Goal: Task Accomplishment & Management: Use online tool/utility

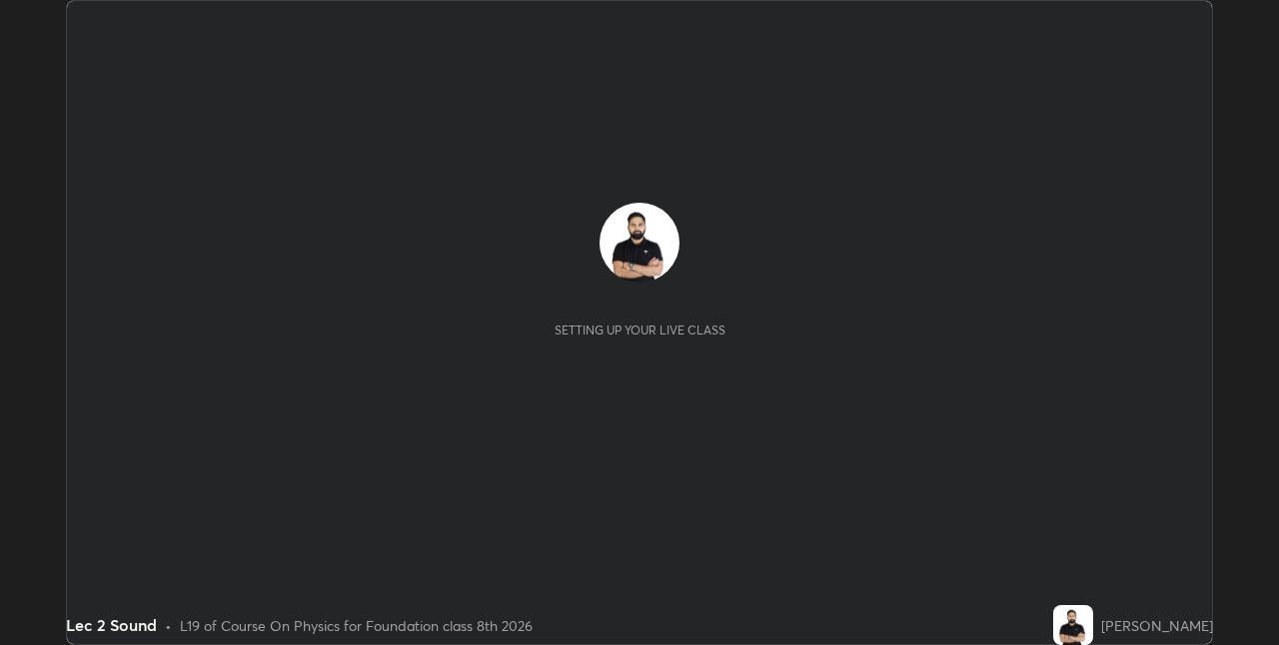
scroll to position [645, 1278]
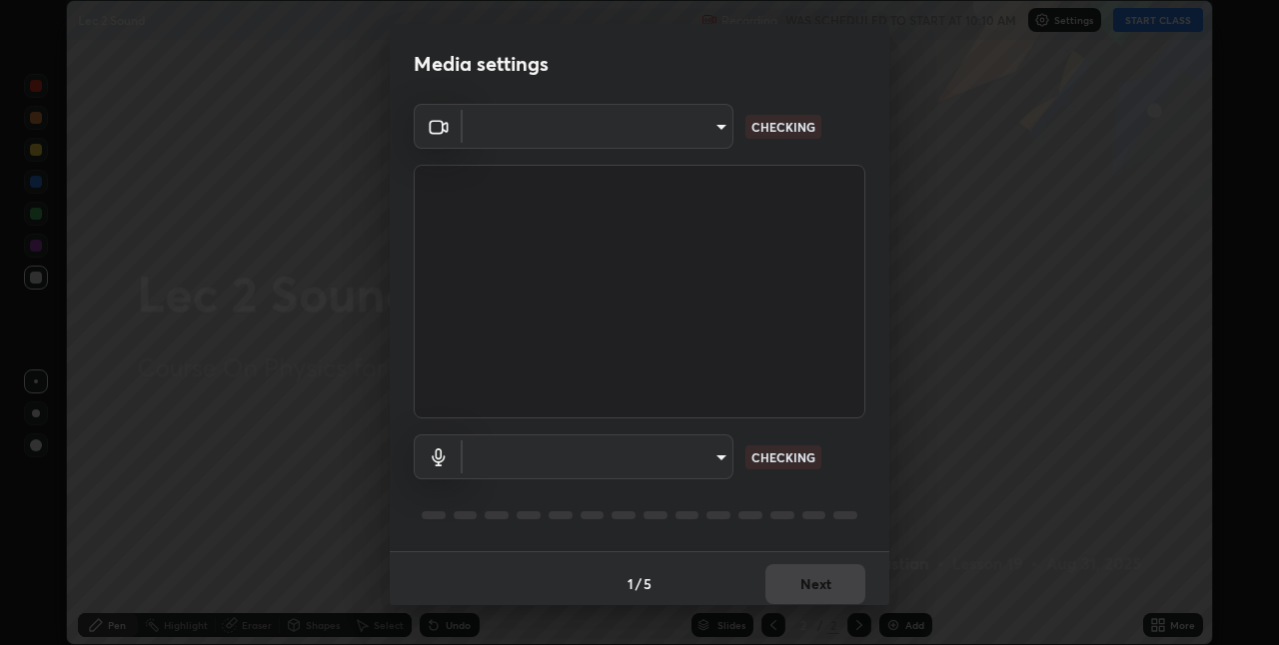
type input "e3e6fd13ef799cde5c9b7fe6f458d6ed022969fe6ce261ce3c0e119950d75ad9"
type input "default"
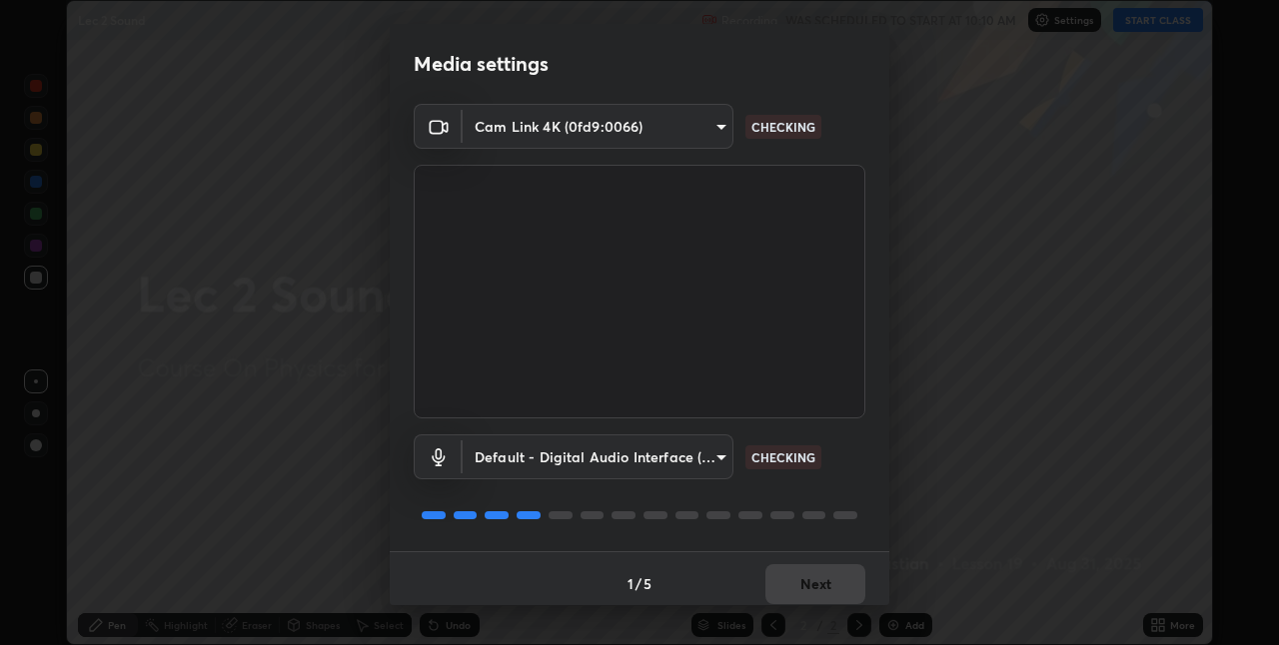
scroll to position [10, 0]
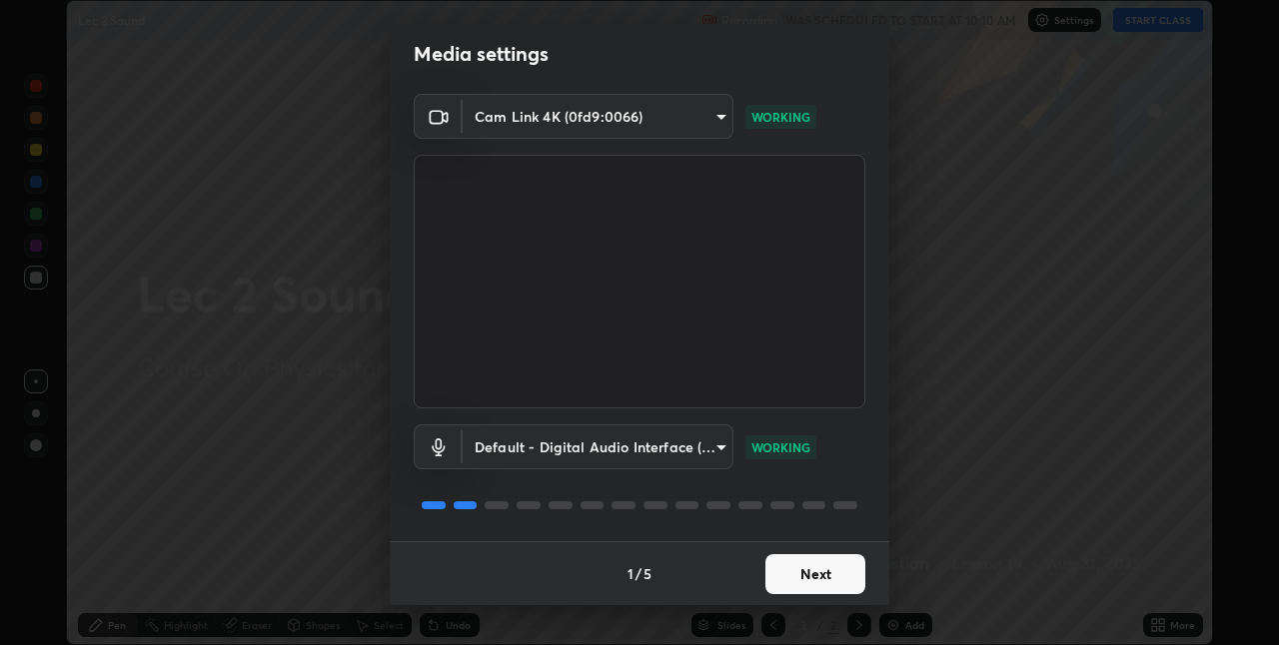
click at [824, 580] on button "Next" at bounding box center [815, 575] width 100 height 40
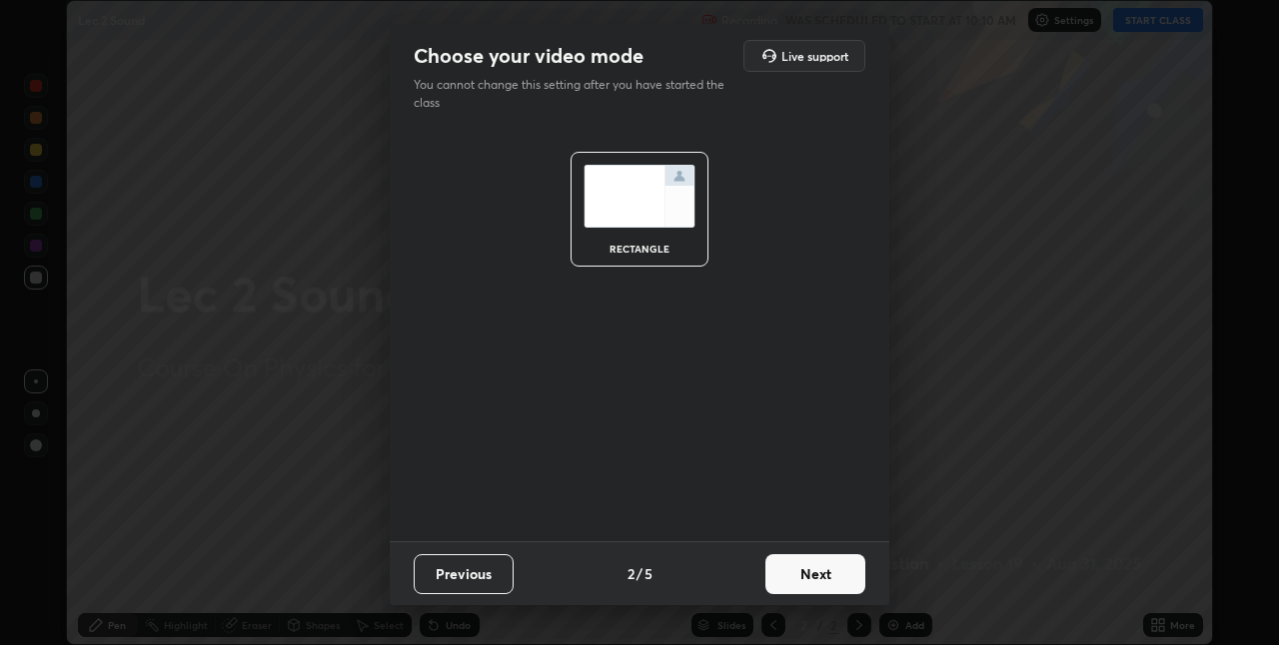
scroll to position [0, 0]
click at [822, 582] on button "Next" at bounding box center [815, 575] width 100 height 40
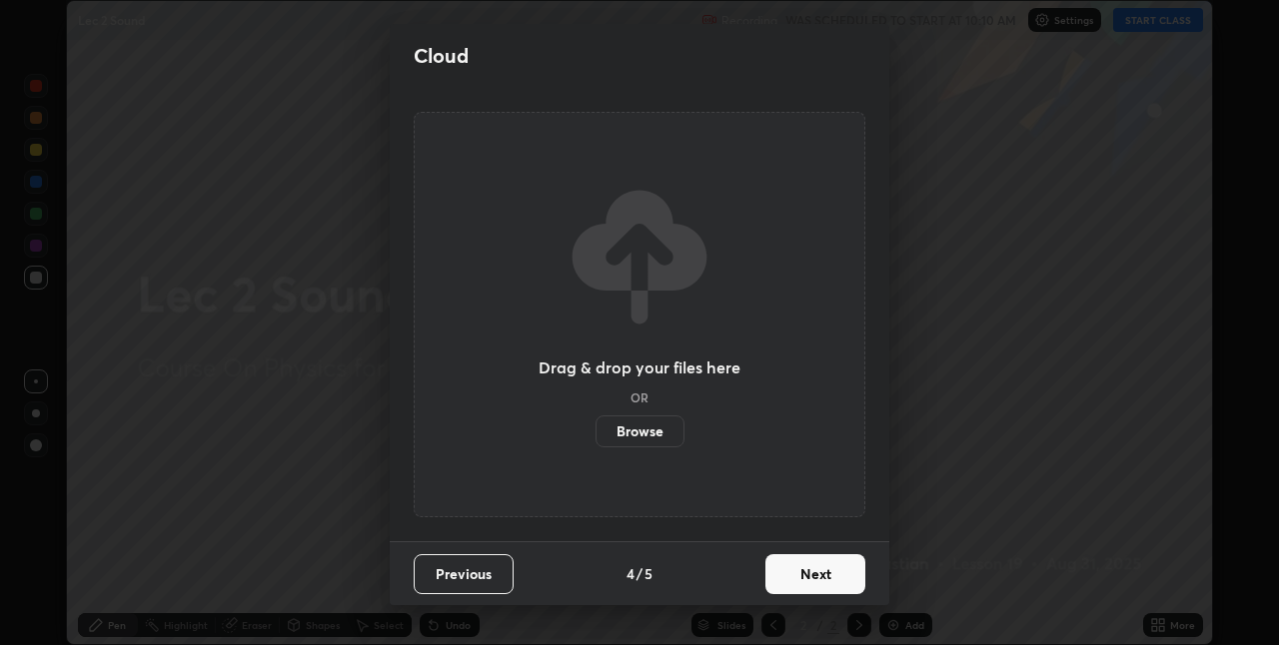
click at [820, 579] on button "Next" at bounding box center [815, 575] width 100 height 40
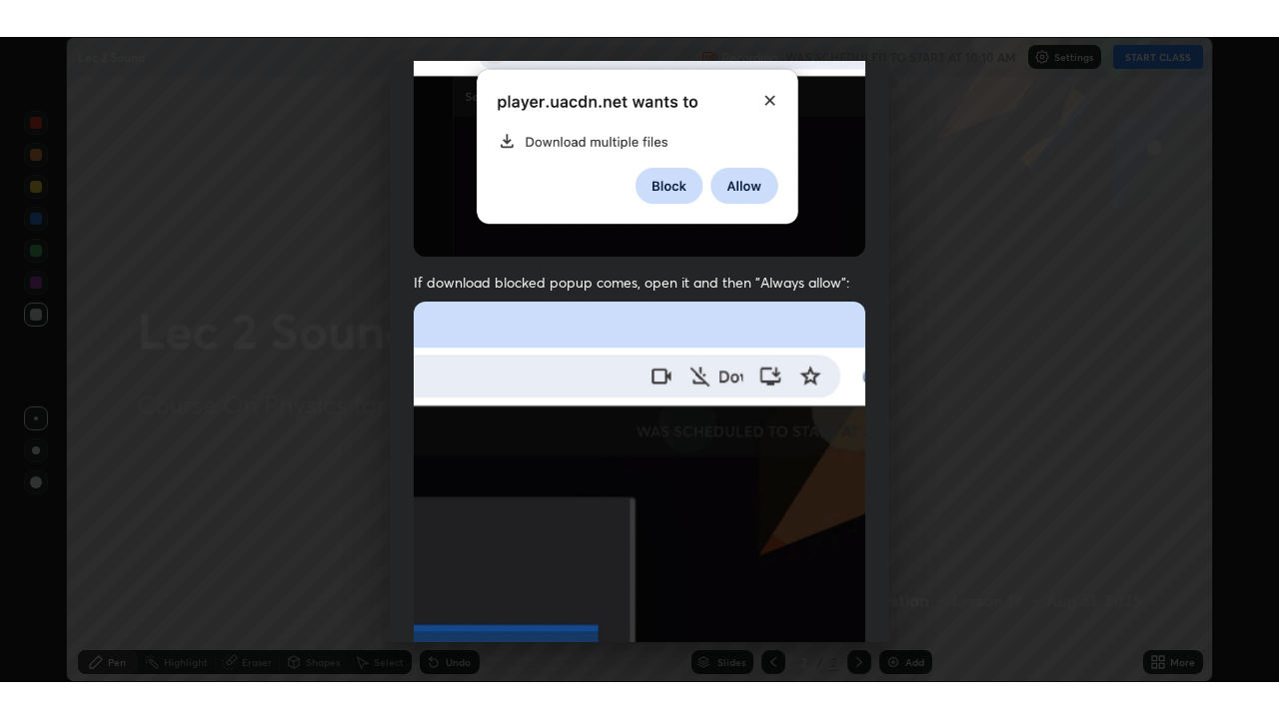
scroll to position [418, 0]
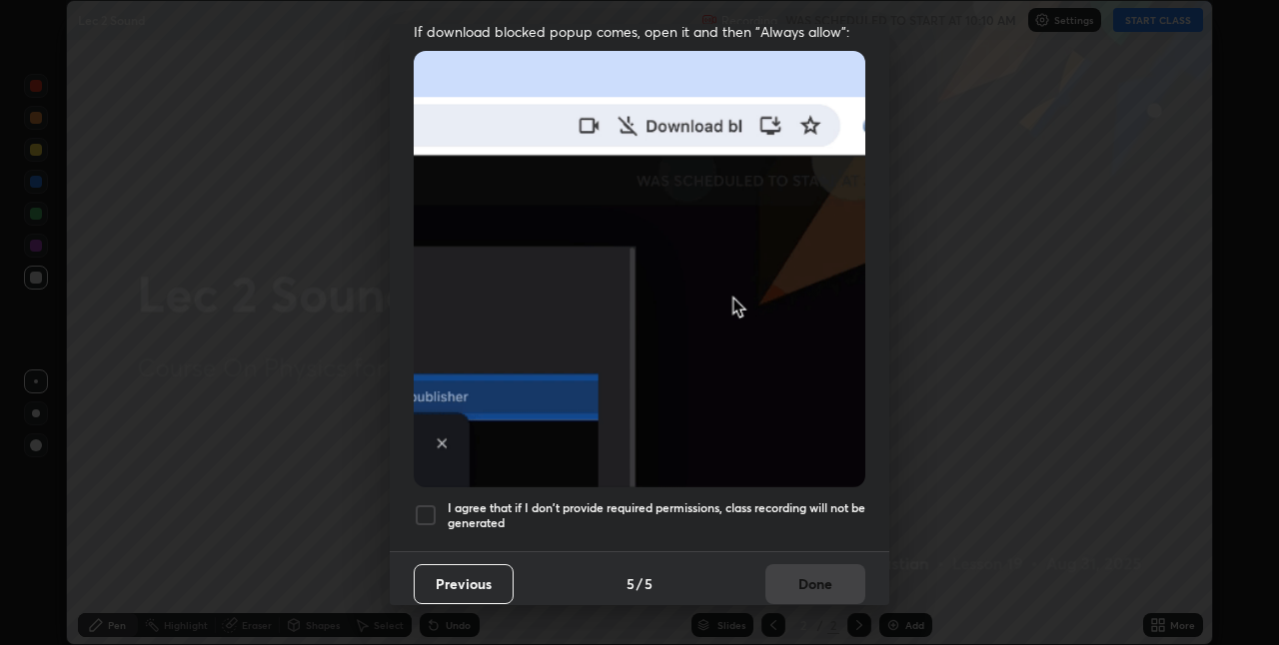
click at [419, 507] on div at bounding box center [426, 516] width 24 height 24
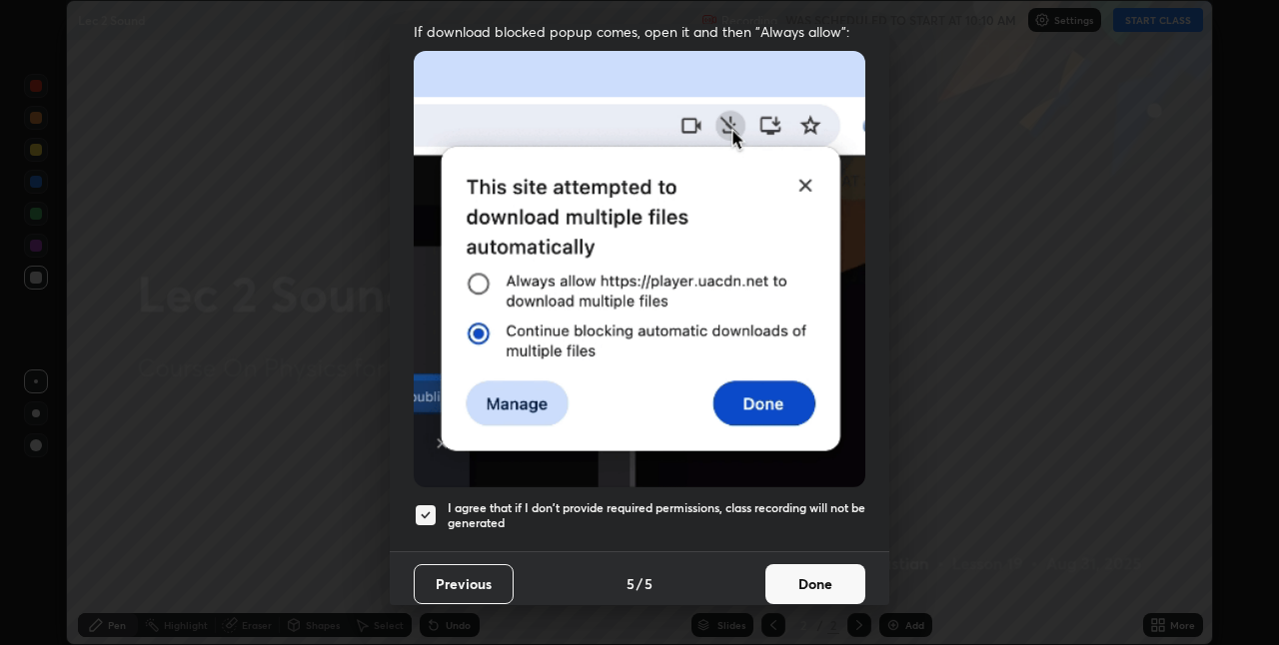
click at [796, 577] on button "Done" at bounding box center [815, 585] width 100 height 40
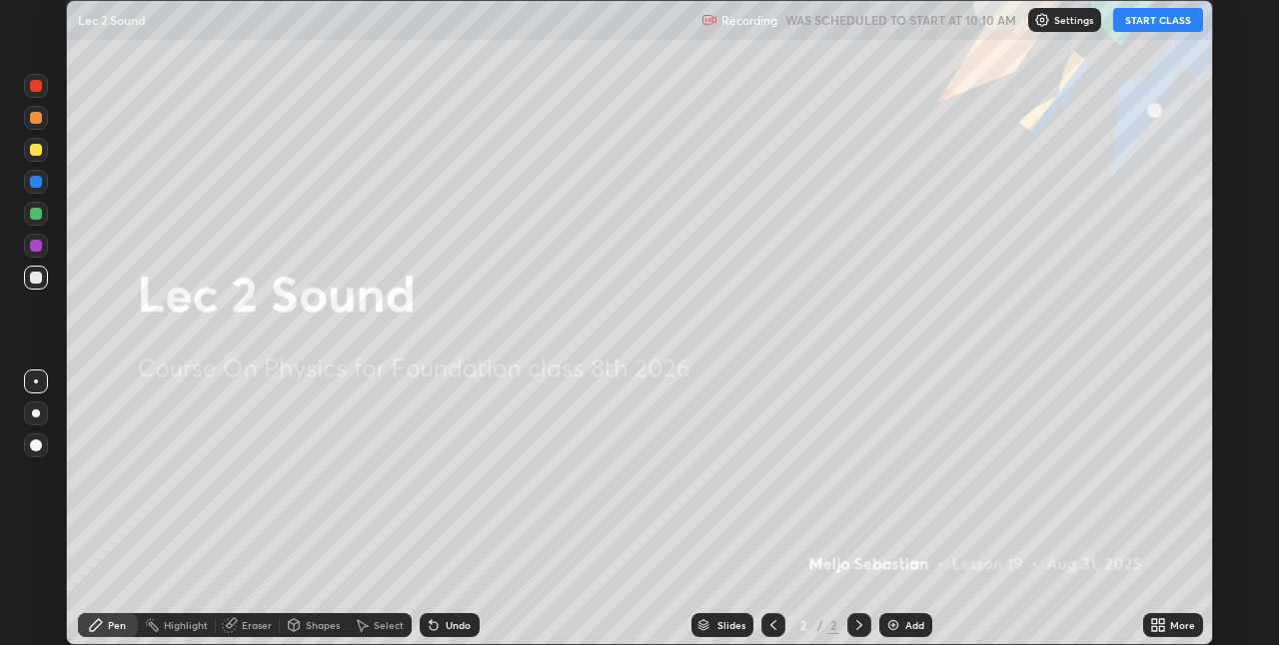
click at [1153, 17] on button "START CLASS" at bounding box center [1158, 20] width 90 height 24
click at [1154, 621] on icon at bounding box center [1154, 621] width 5 height 5
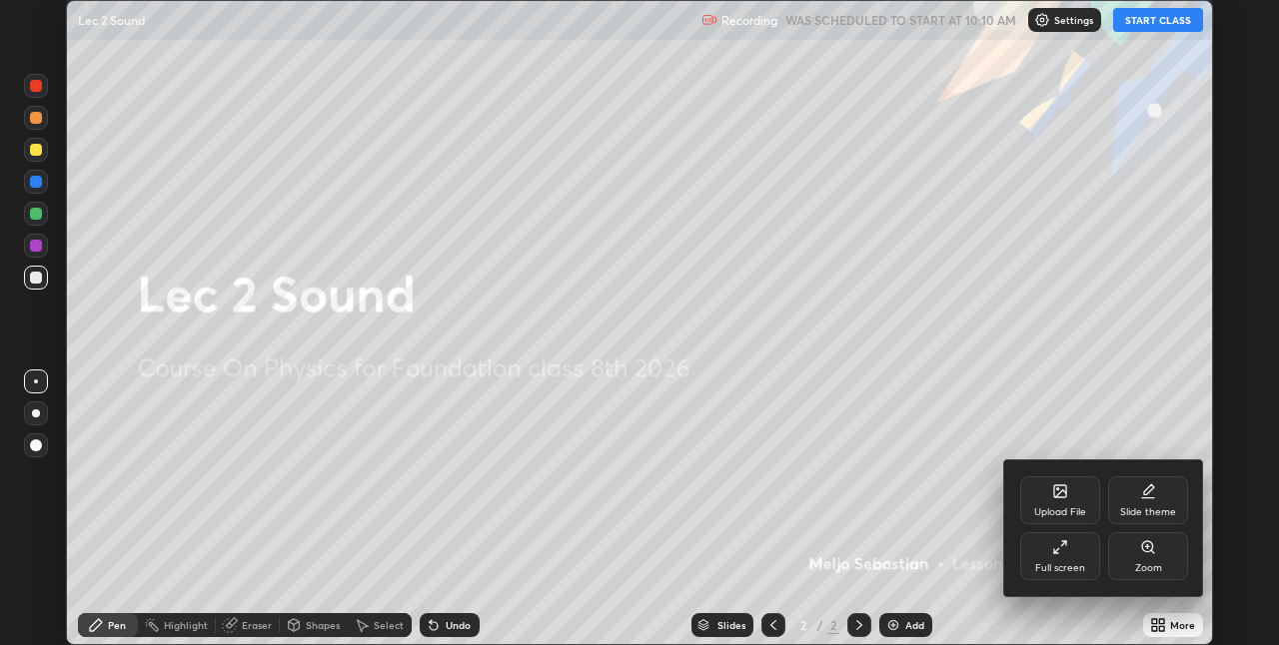
click at [1065, 564] on div "Full screen" at bounding box center [1060, 569] width 50 height 10
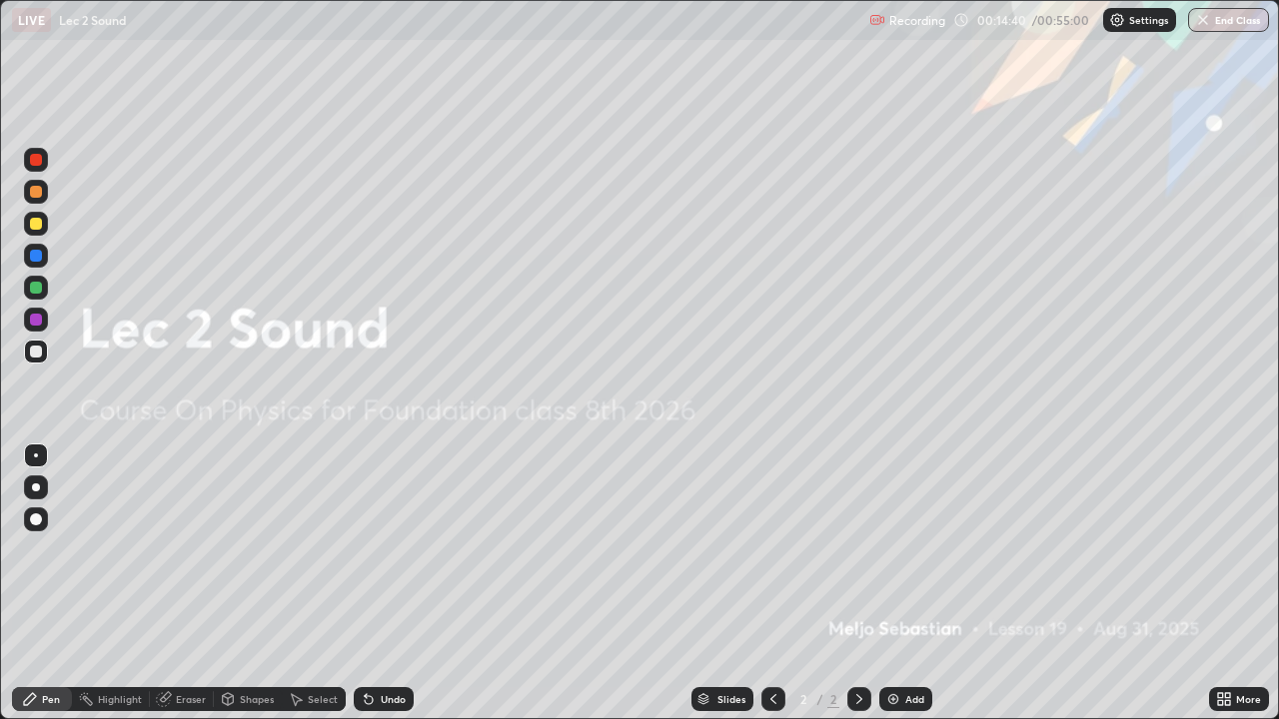
click at [918, 644] on div "Add" at bounding box center [914, 699] width 19 height 10
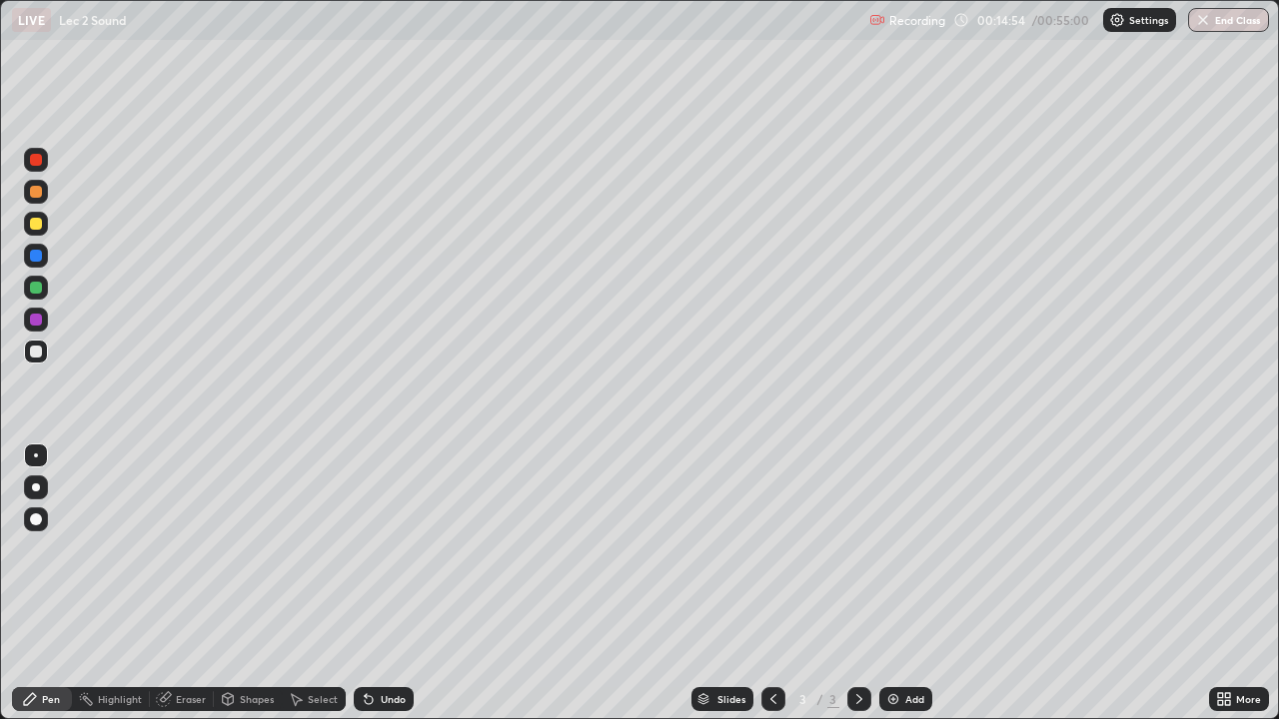
click at [304, 644] on div "Select" at bounding box center [314, 699] width 64 height 24
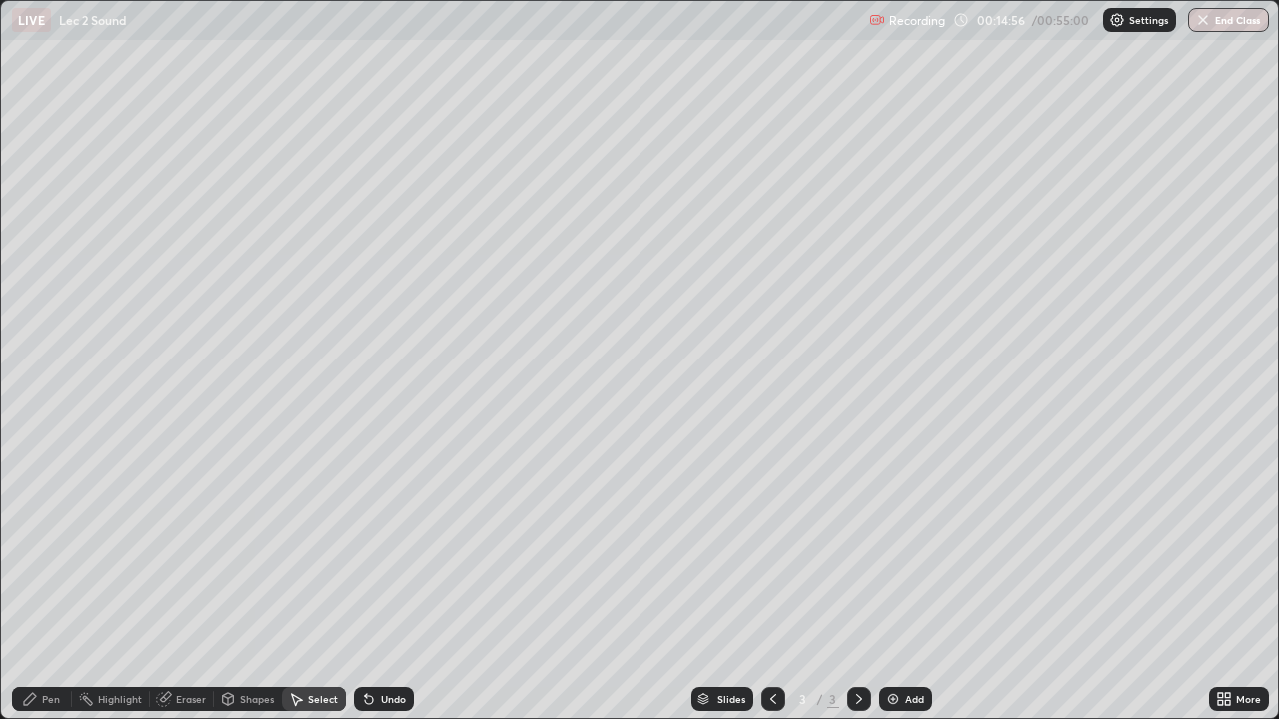
click at [171, 644] on div "Eraser" at bounding box center [182, 699] width 64 height 24
click at [34, 644] on div "Erase all" at bounding box center [36, 663] width 24 height 24
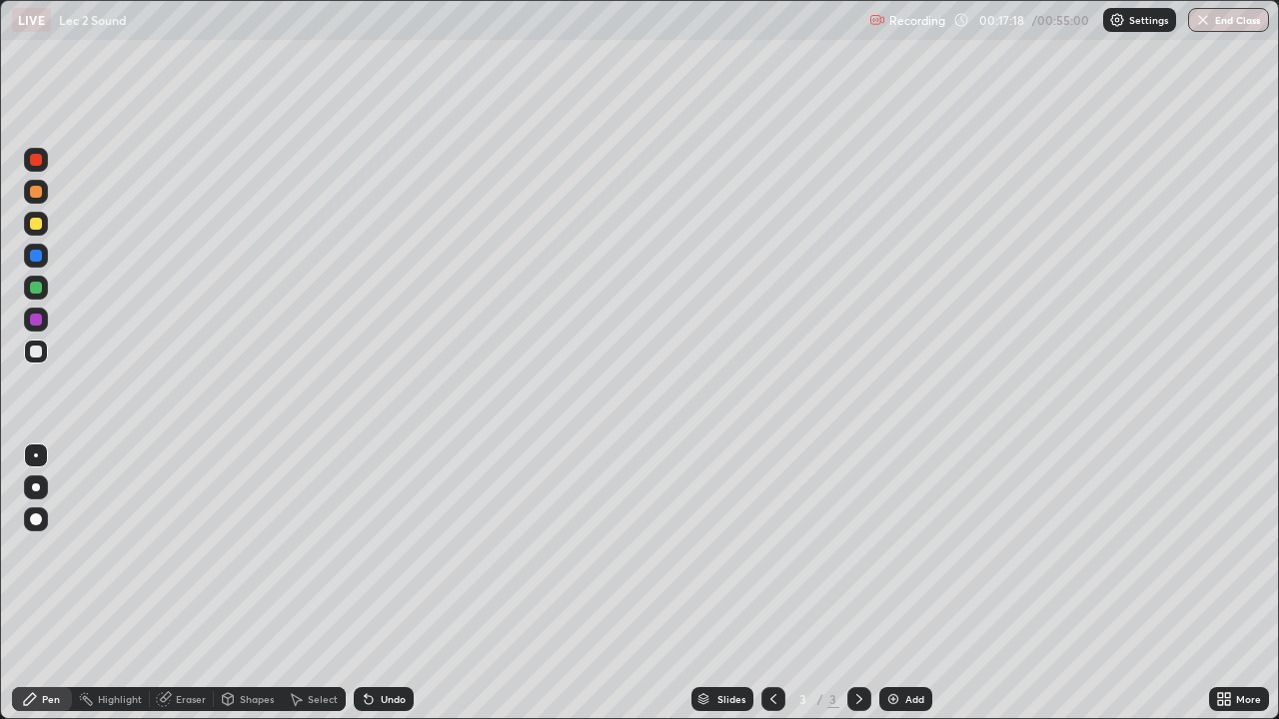
click at [187, 644] on div "Eraser" at bounding box center [191, 699] width 30 height 10
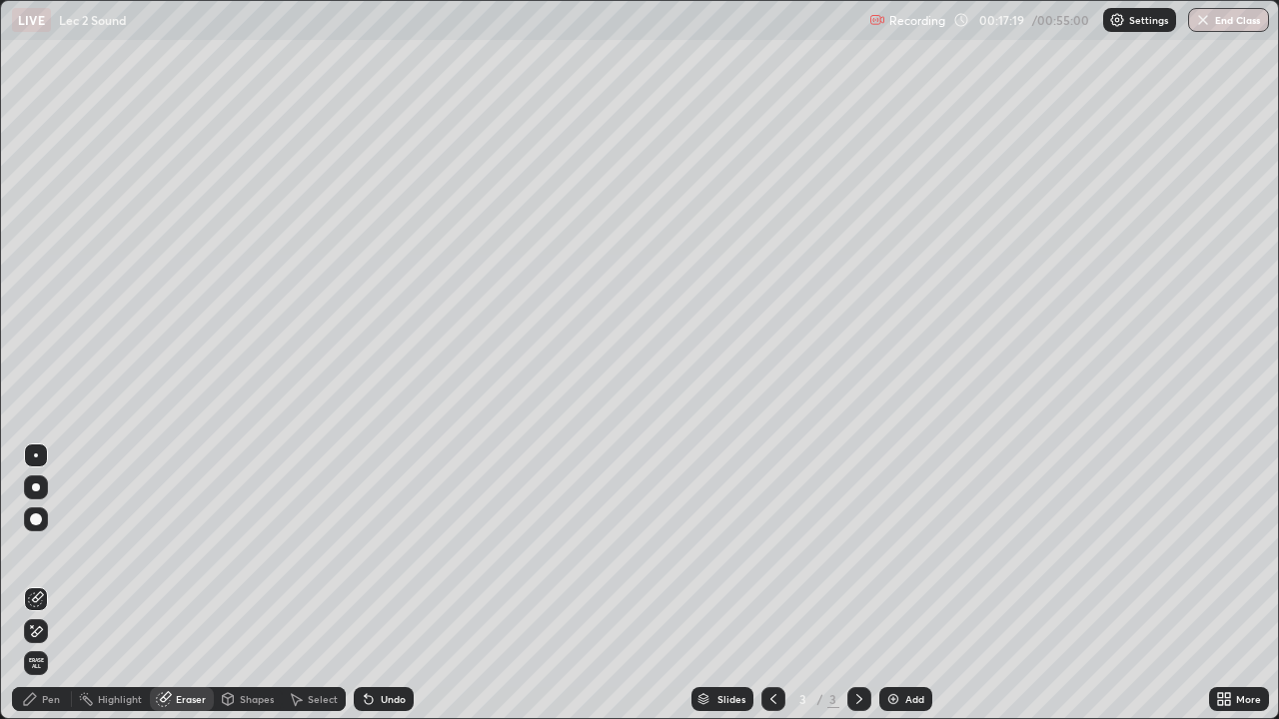
click at [36, 644] on span "Erase all" at bounding box center [36, 663] width 22 height 12
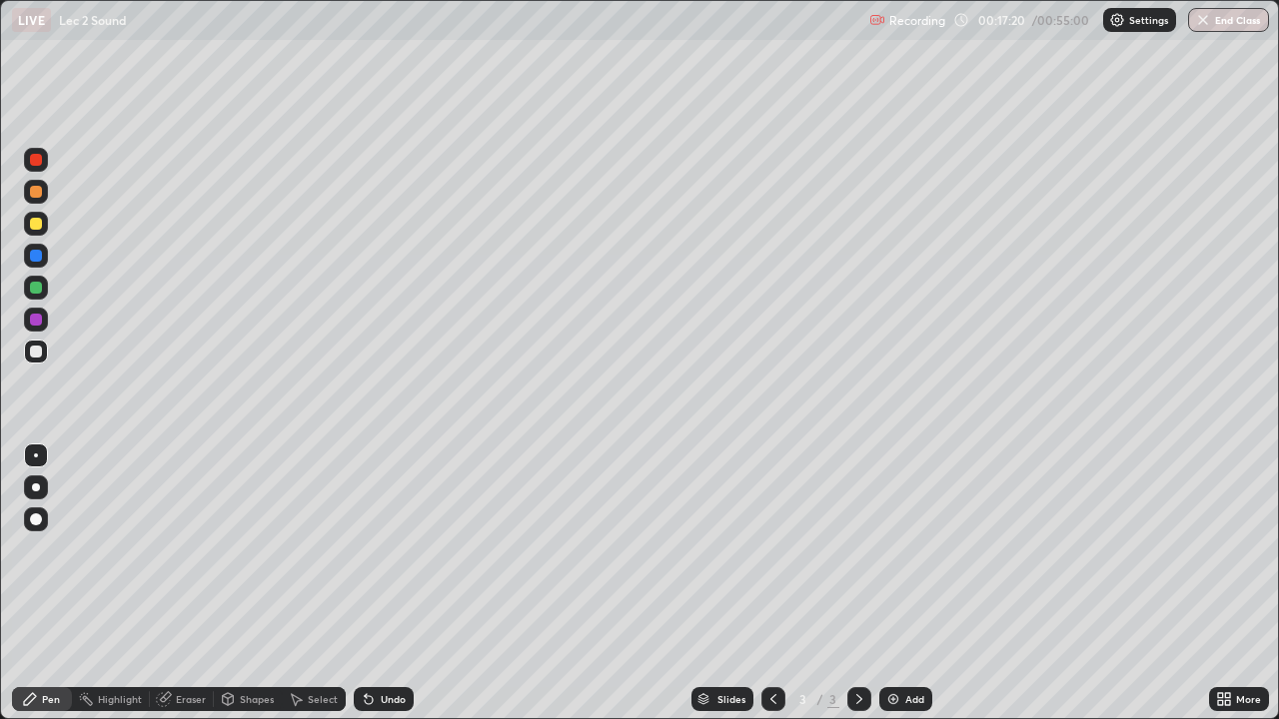
click at [32, 289] on div at bounding box center [36, 288] width 12 height 12
click at [183, 644] on div "Eraser" at bounding box center [191, 699] width 30 height 10
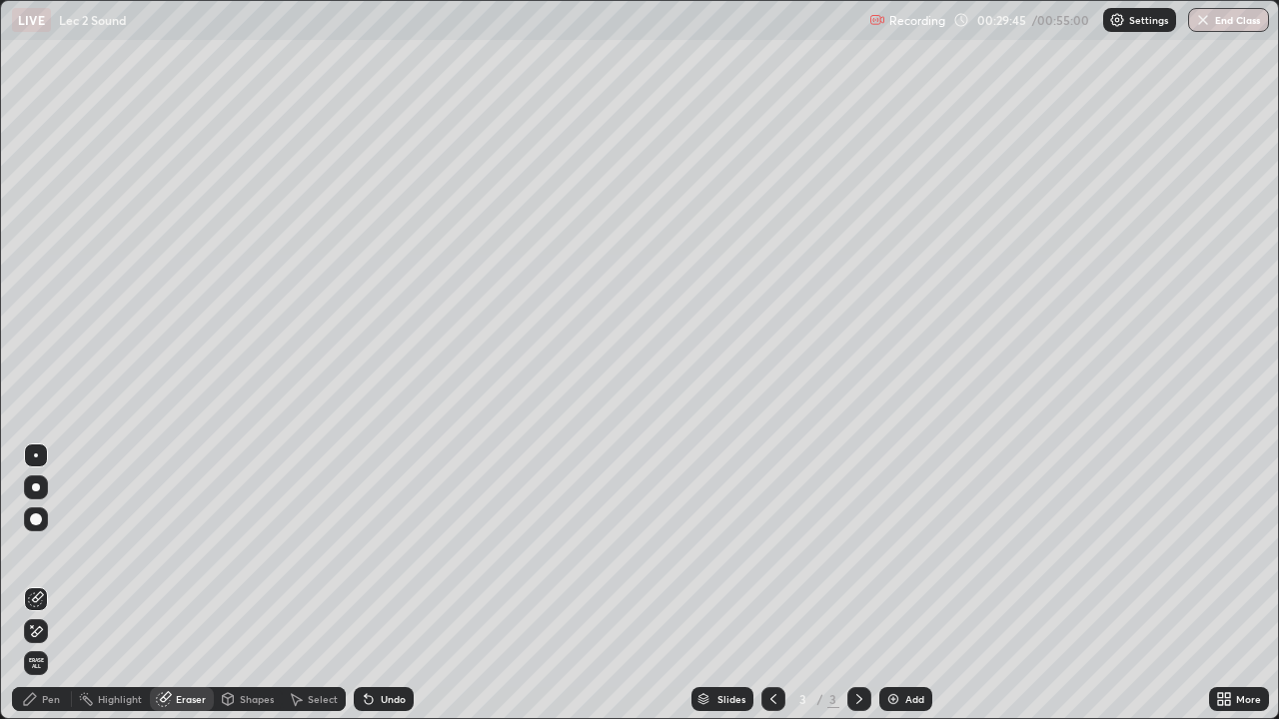
click at [36, 644] on span "Erase all" at bounding box center [36, 663] width 22 height 12
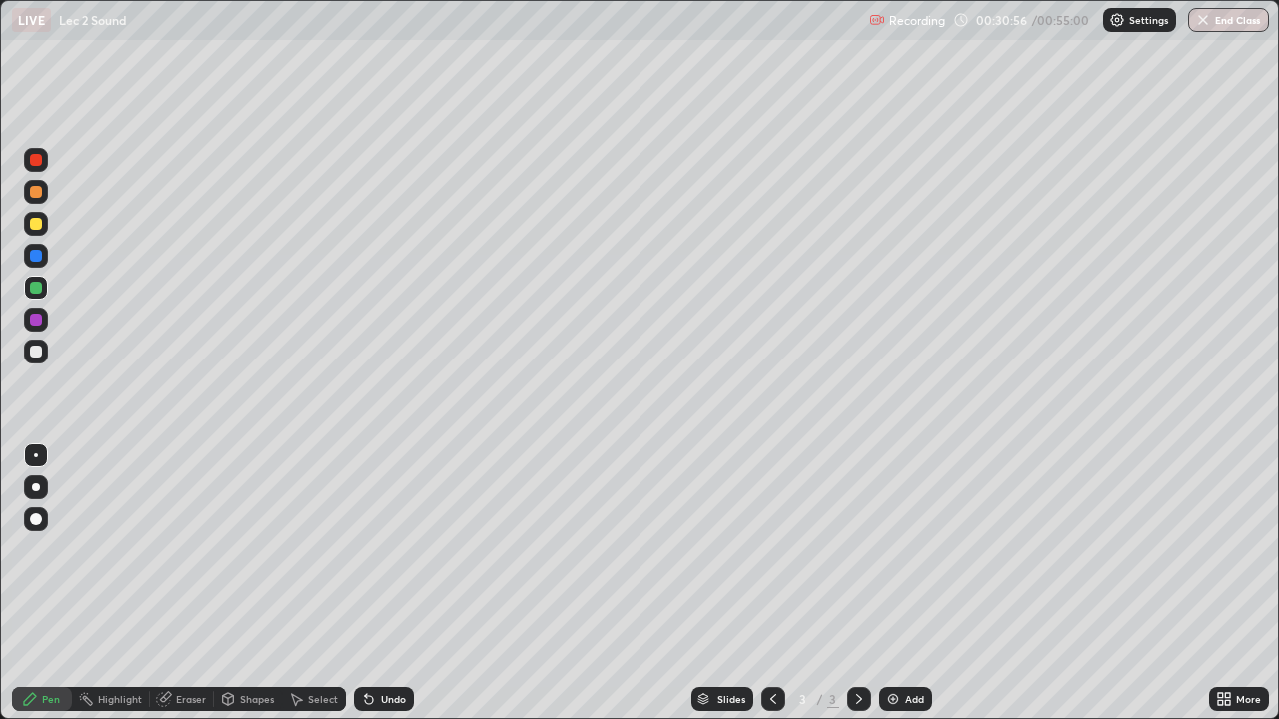
click at [173, 644] on div "Eraser" at bounding box center [182, 699] width 64 height 24
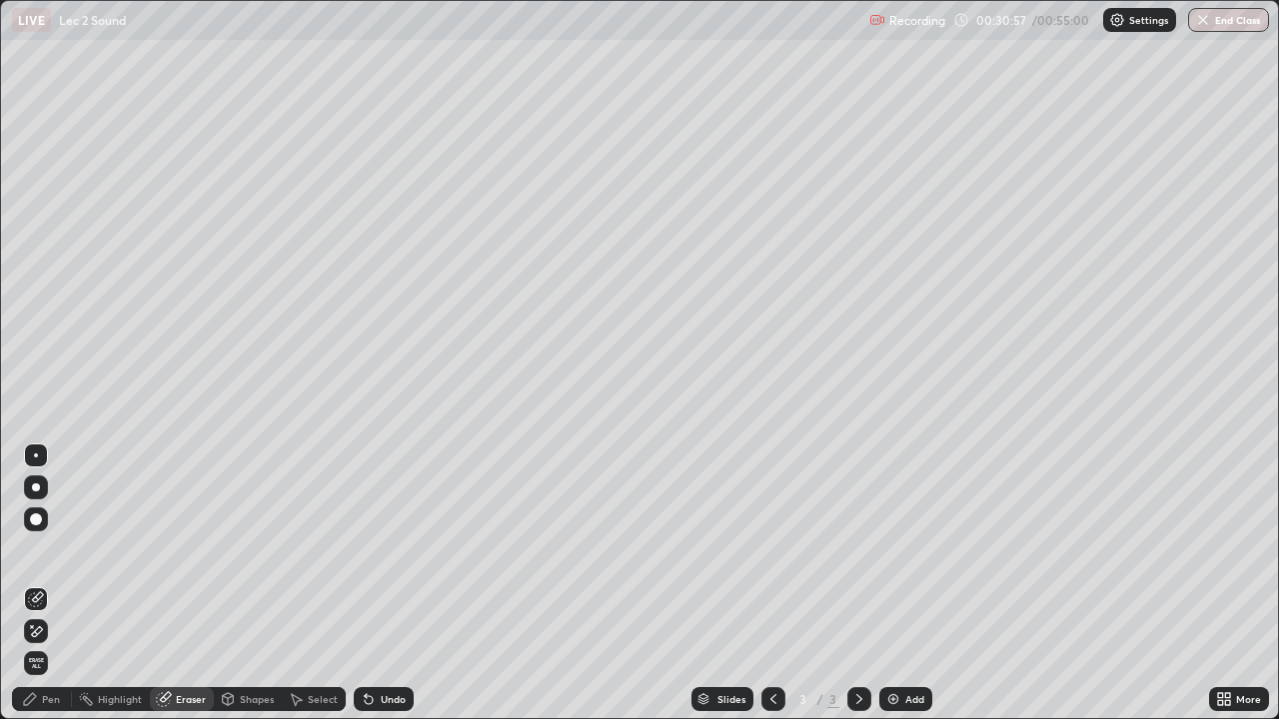
click at [35, 644] on span "Erase all" at bounding box center [36, 663] width 22 height 12
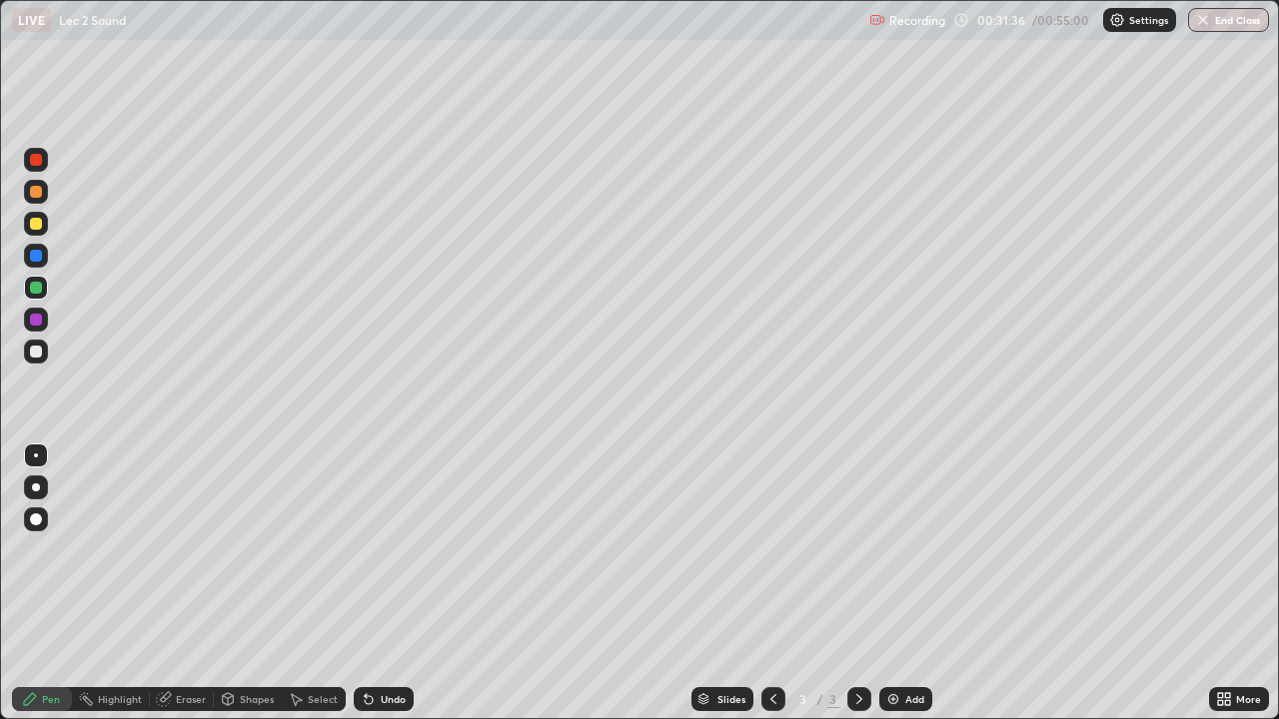
click at [169, 644] on icon at bounding box center [164, 699] width 16 height 16
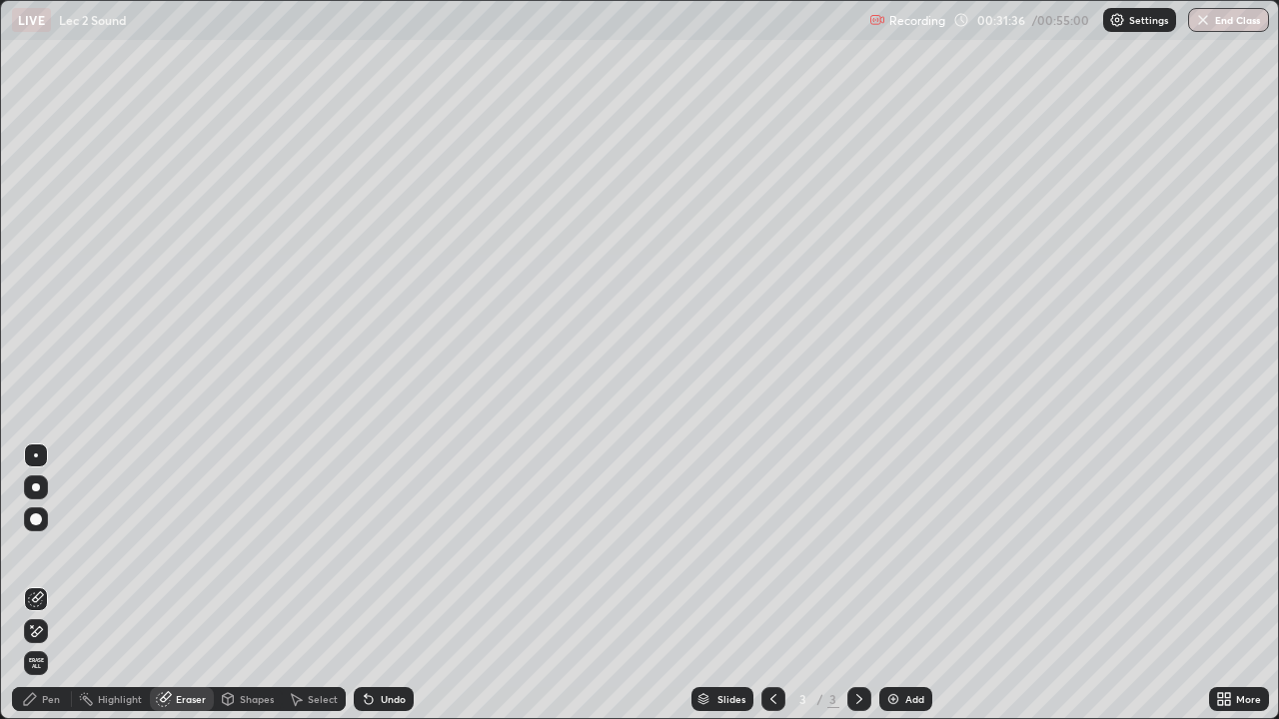
click at [35, 644] on span "Erase all" at bounding box center [36, 663] width 22 height 12
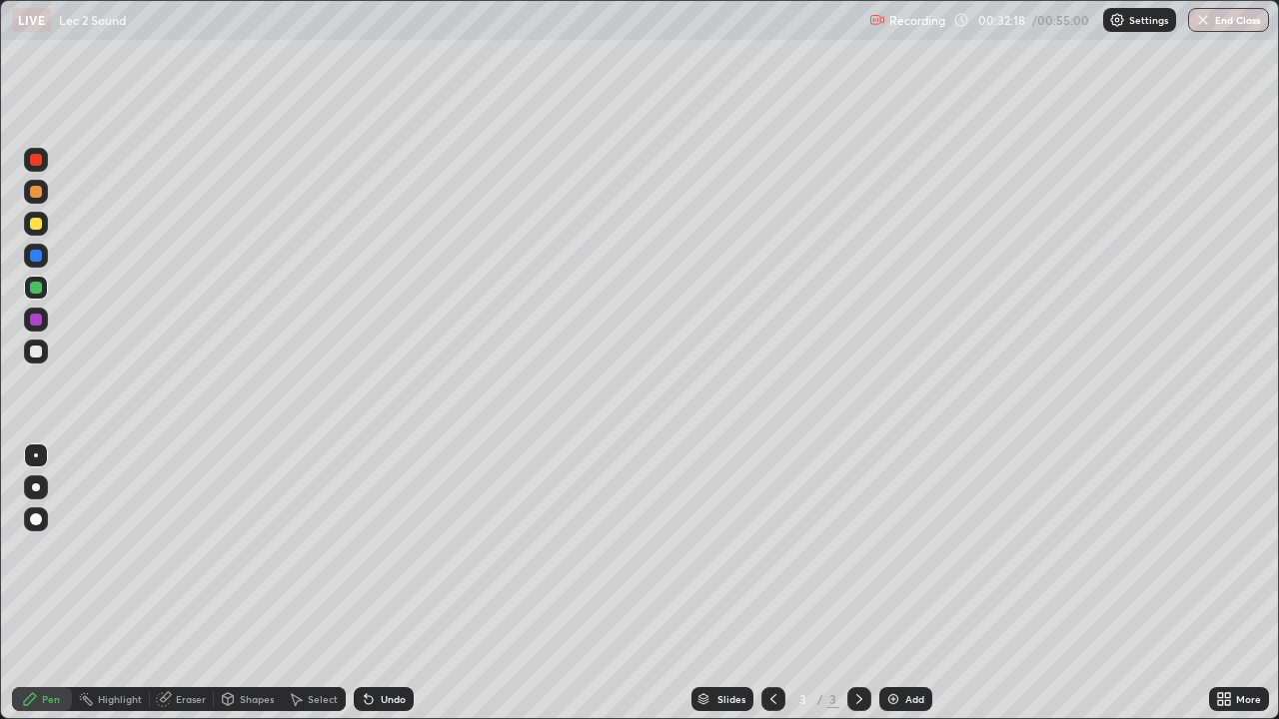
click at [374, 644] on icon at bounding box center [369, 699] width 16 height 16
click at [368, 644] on icon at bounding box center [369, 700] width 8 height 8
click at [34, 327] on div at bounding box center [36, 320] width 24 height 24
click at [39, 287] on div at bounding box center [36, 288] width 12 height 12
click at [34, 322] on div at bounding box center [36, 320] width 12 height 12
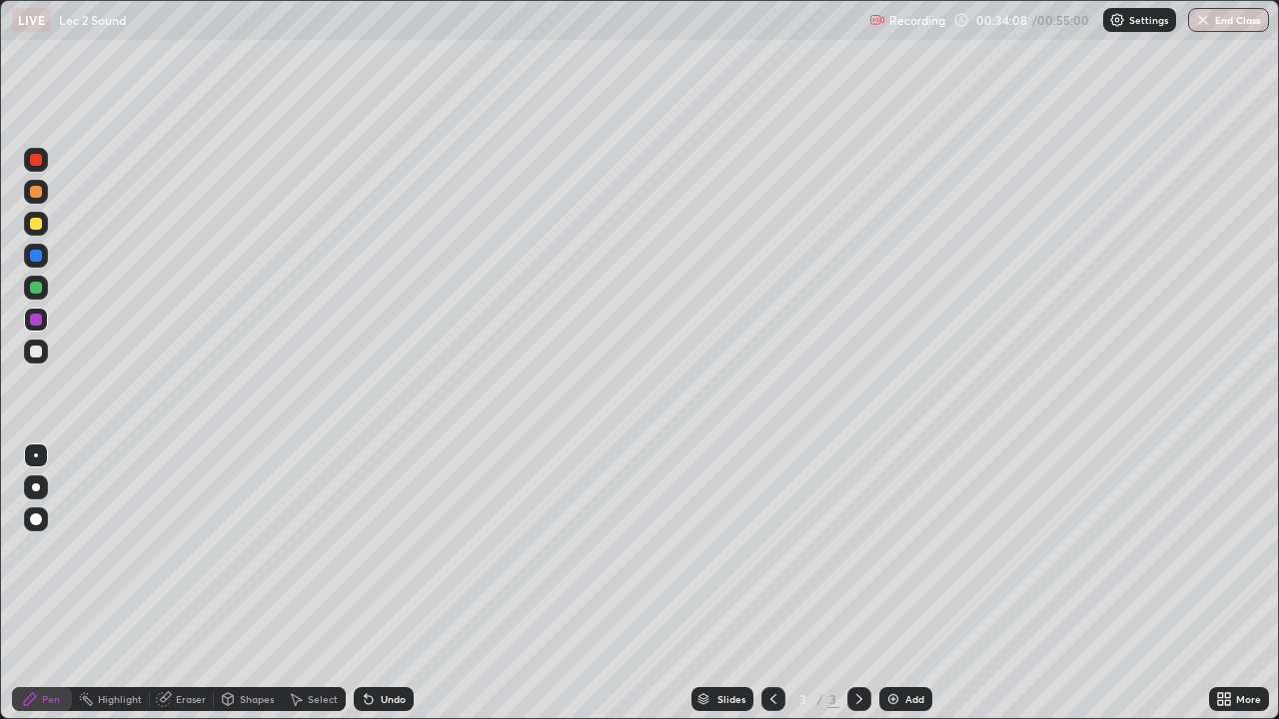
click at [34, 348] on div at bounding box center [36, 352] width 12 height 12
click at [35, 261] on div at bounding box center [36, 256] width 12 height 12
click at [926, 644] on div "Add" at bounding box center [905, 699] width 53 height 24
click at [38, 322] on div at bounding box center [36, 320] width 12 height 12
click at [40, 289] on div at bounding box center [36, 288] width 12 height 12
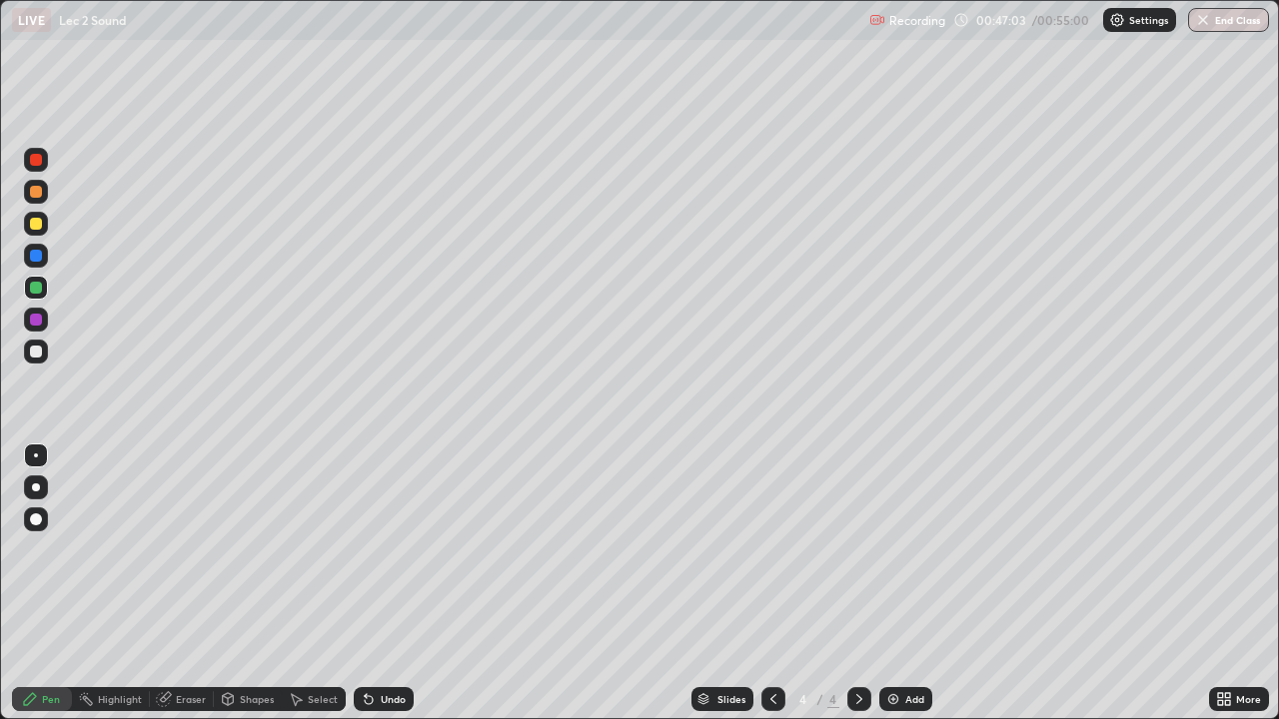
click at [31, 319] on div at bounding box center [36, 320] width 12 height 12
click at [377, 644] on div "Undo" at bounding box center [384, 699] width 60 height 24
click at [375, 644] on div "Undo" at bounding box center [384, 699] width 60 height 24
click at [37, 298] on div at bounding box center [36, 288] width 24 height 24
click at [37, 319] on div at bounding box center [36, 320] width 12 height 12
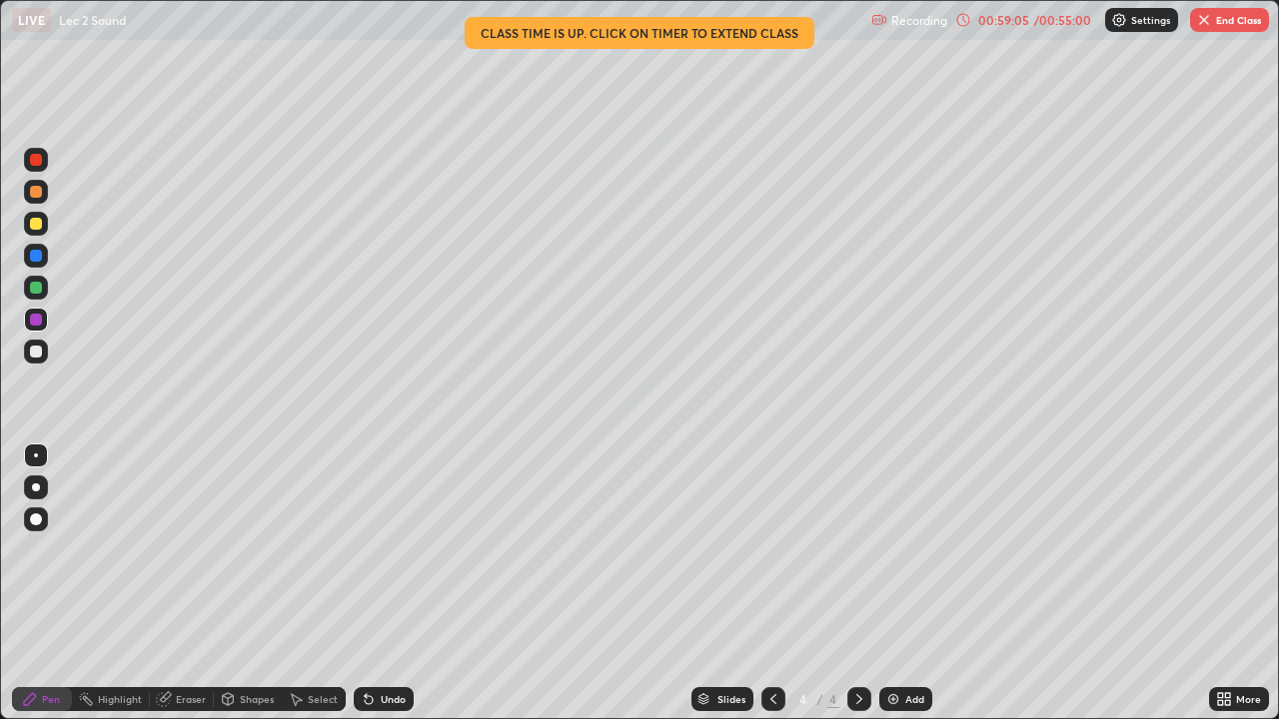
click at [1228, 29] on button "End Class" at bounding box center [1229, 20] width 79 height 24
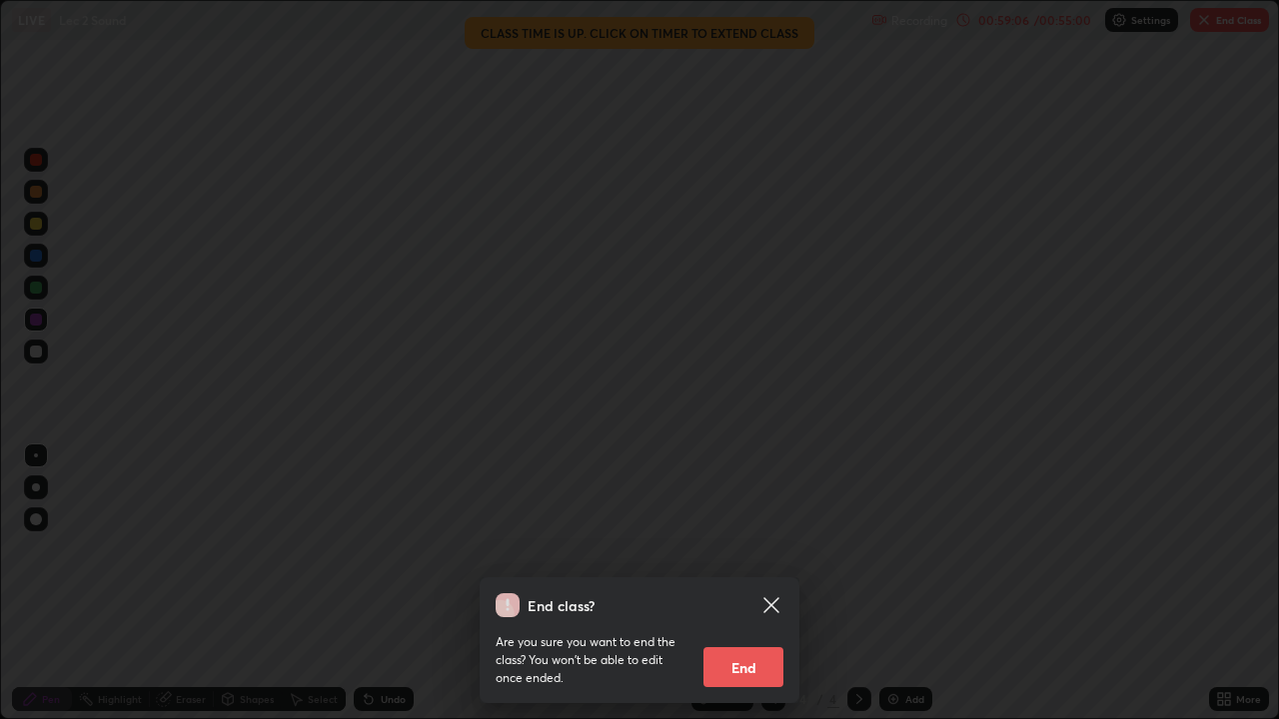
click at [751, 644] on button "End" at bounding box center [743, 667] width 80 height 40
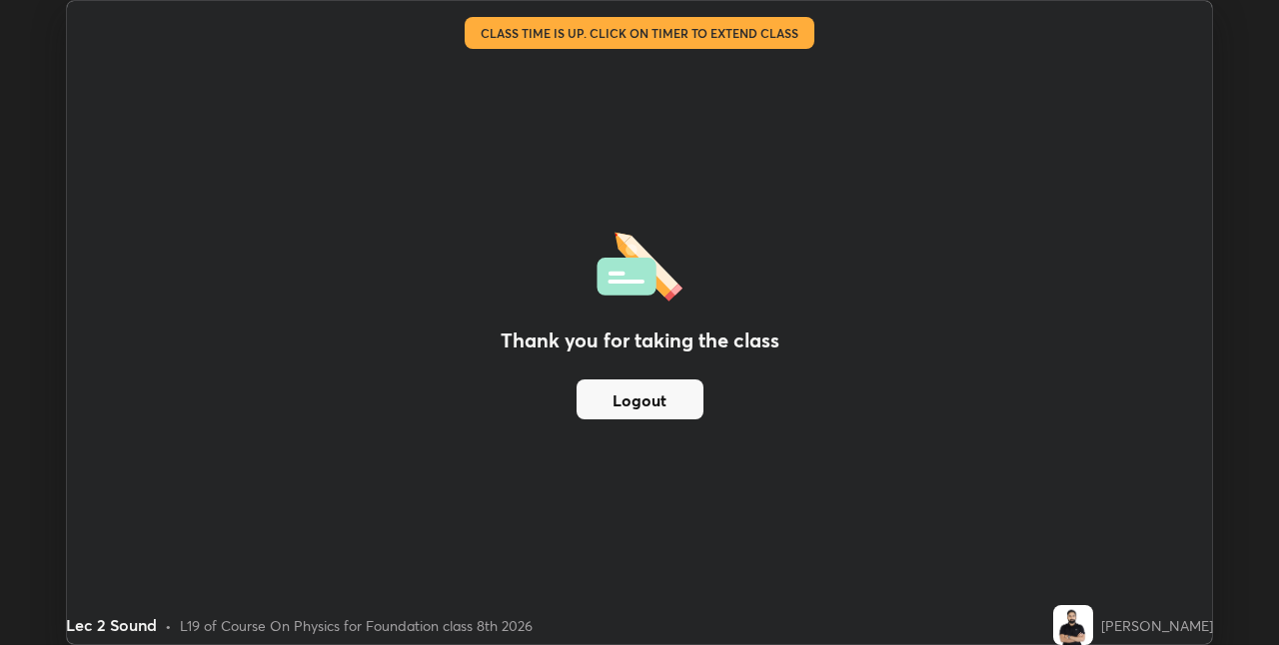
scroll to position [99272, 98638]
